Goal: Information Seeking & Learning: Learn about a topic

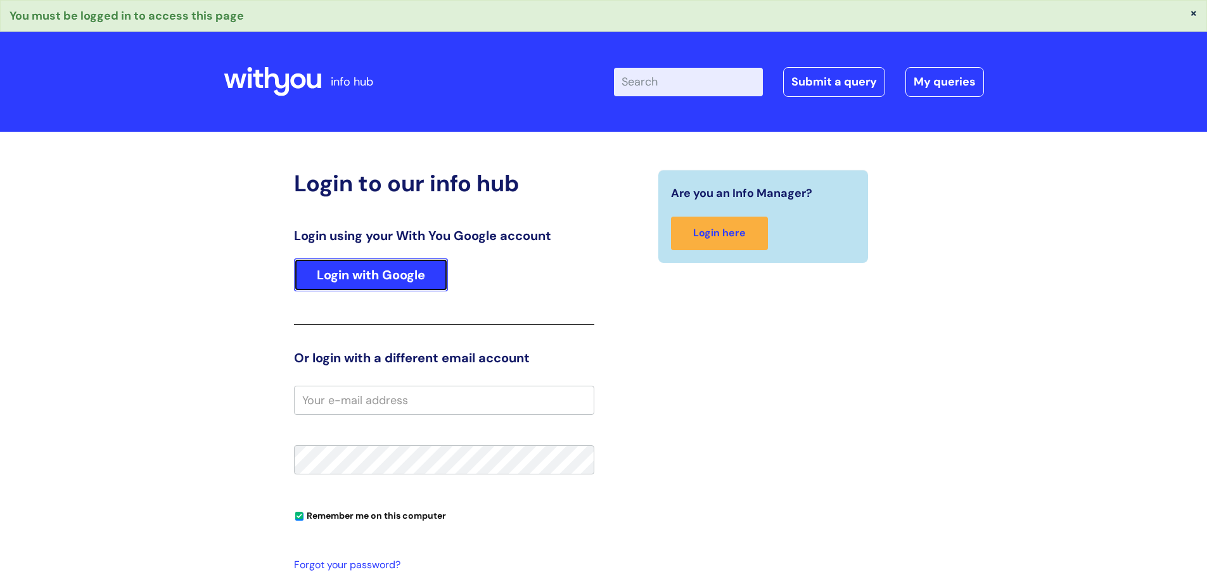
click at [322, 284] on link "Login with Google" at bounding box center [371, 274] width 154 height 33
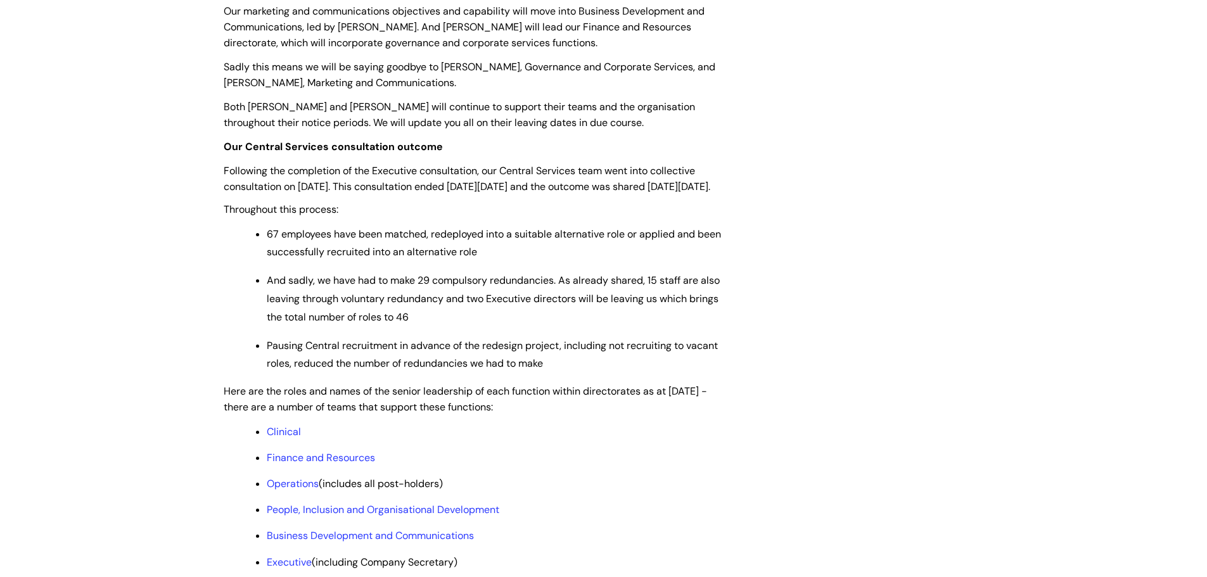
scroll to position [760, 0]
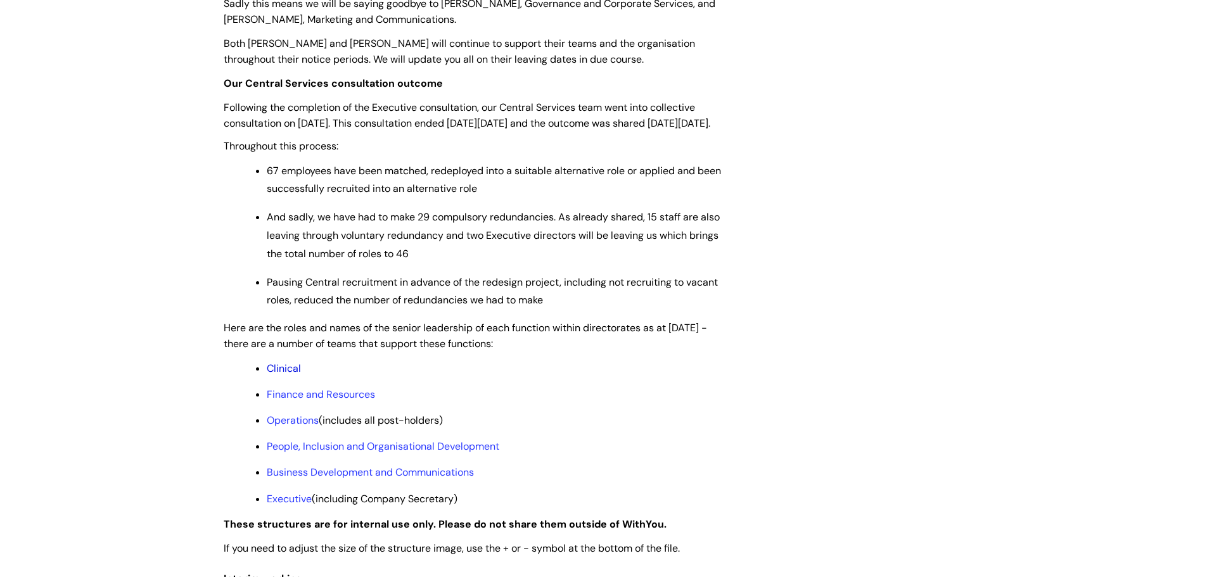
click at [283, 375] on link "Clinical" at bounding box center [284, 368] width 34 height 13
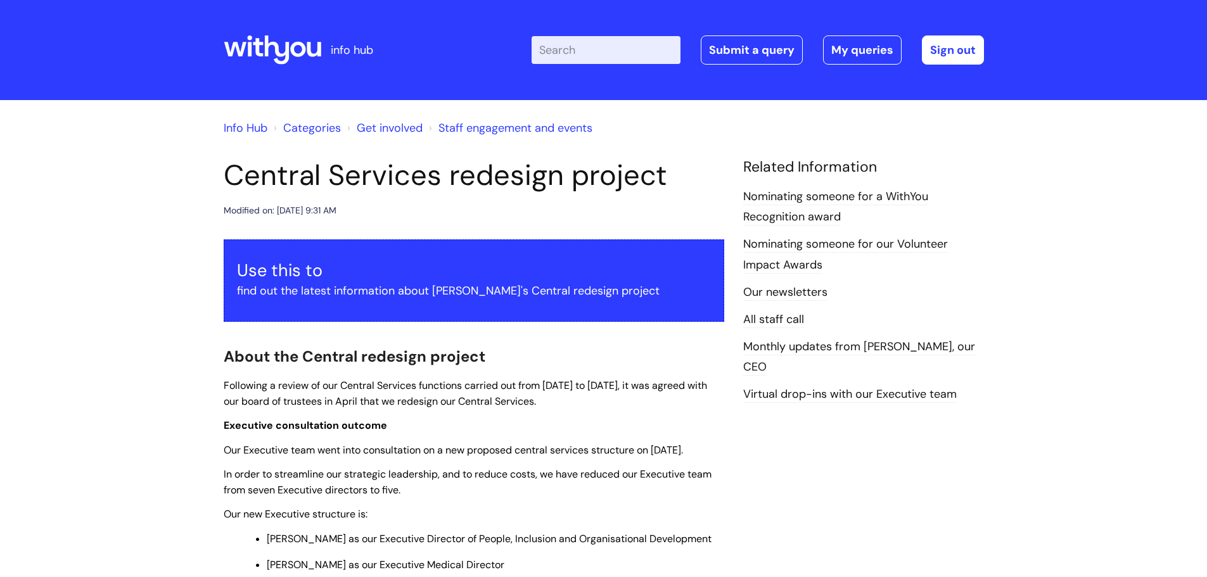
scroll to position [760, 0]
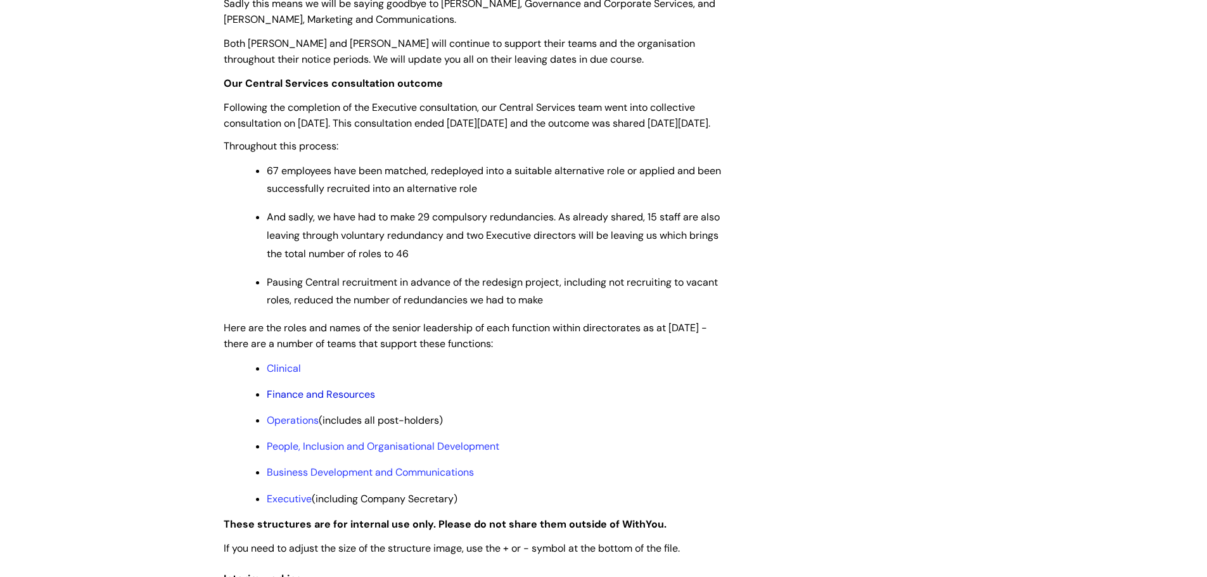
click at [319, 401] on link "Finance and Resources" at bounding box center [321, 394] width 108 height 13
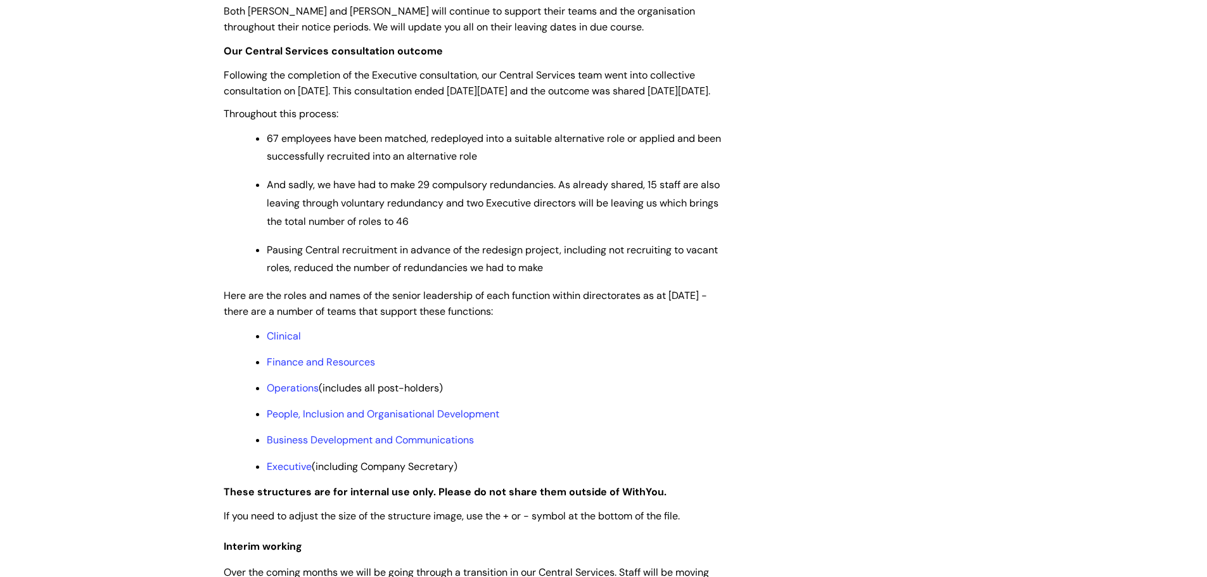
scroll to position [823, 0]
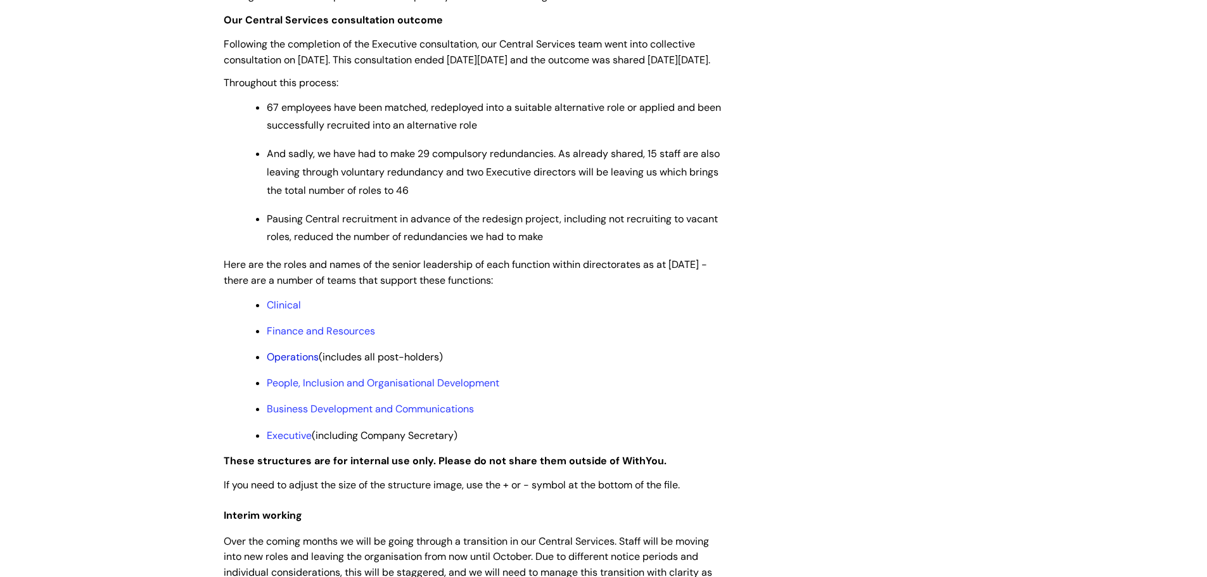
click at [297, 364] on link "Operations" at bounding box center [293, 356] width 52 height 13
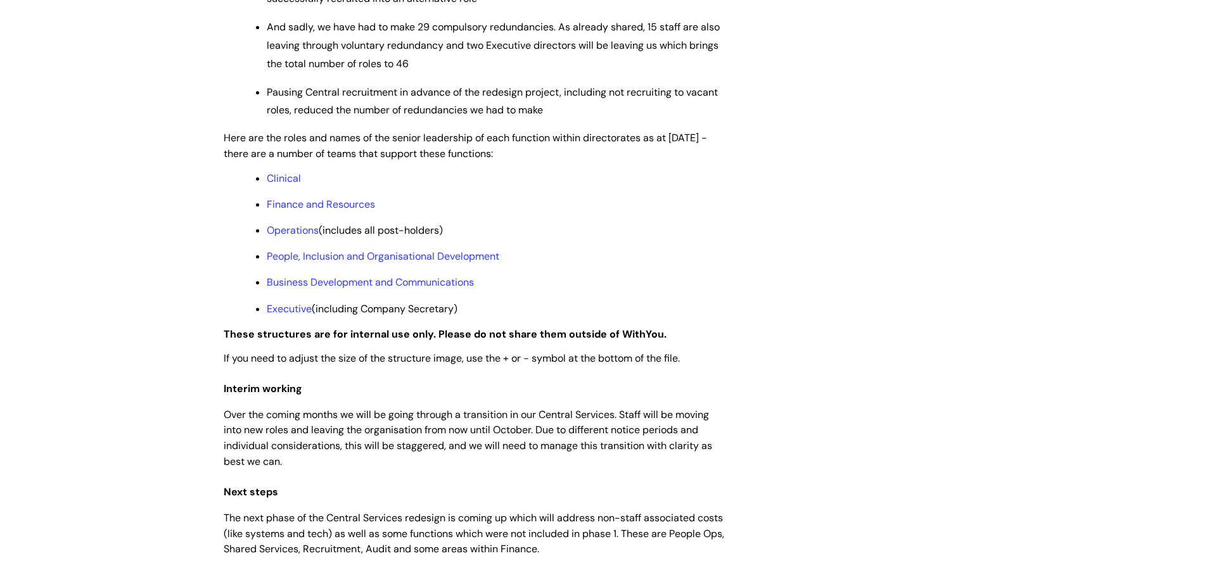
scroll to position [1013, 0]
